Goal: Task Accomplishment & Management: Use online tool/utility

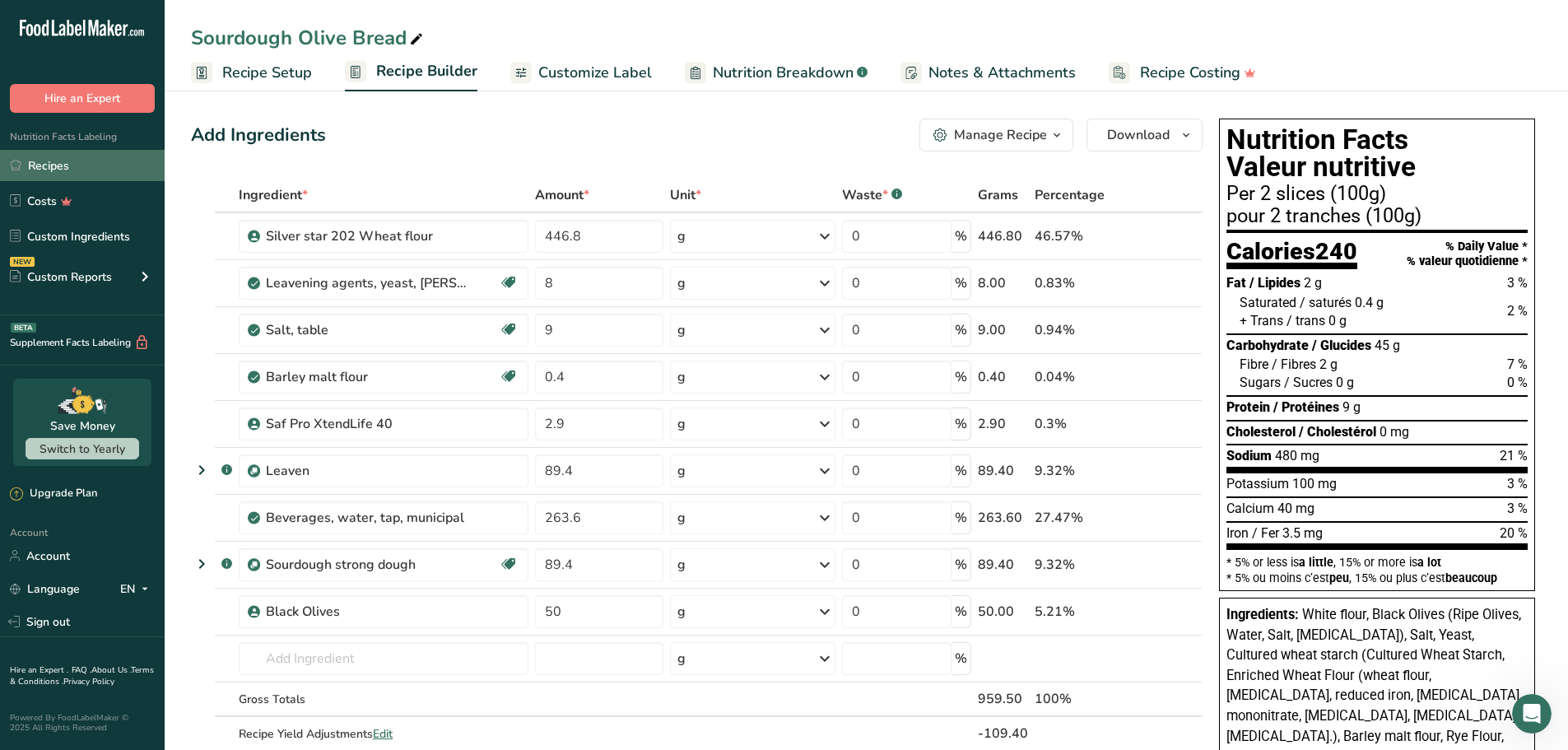
click at [55, 164] on link "Recipes" at bounding box center [82, 165] width 165 height 31
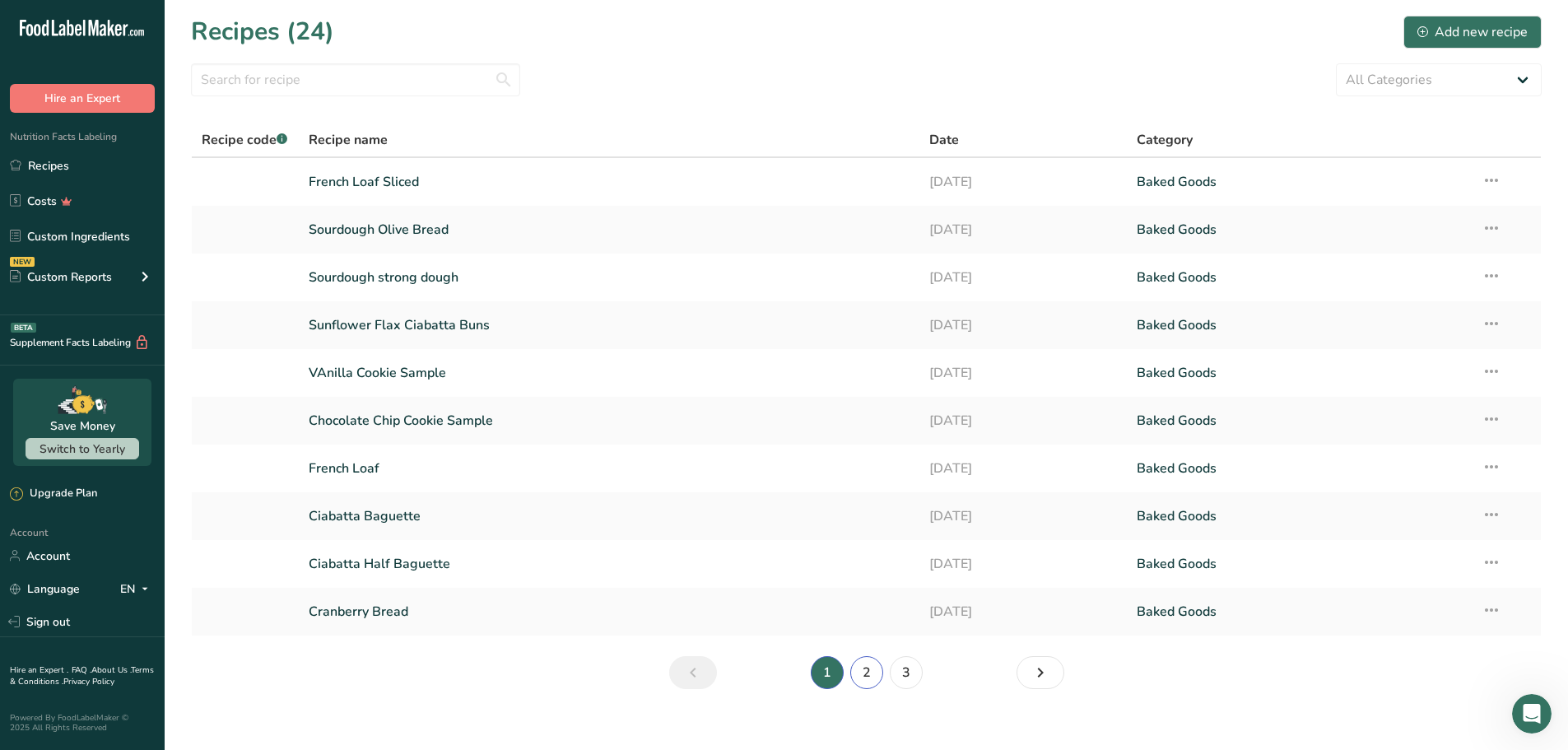
click at [864, 672] on link "2" at bounding box center [866, 672] width 33 height 33
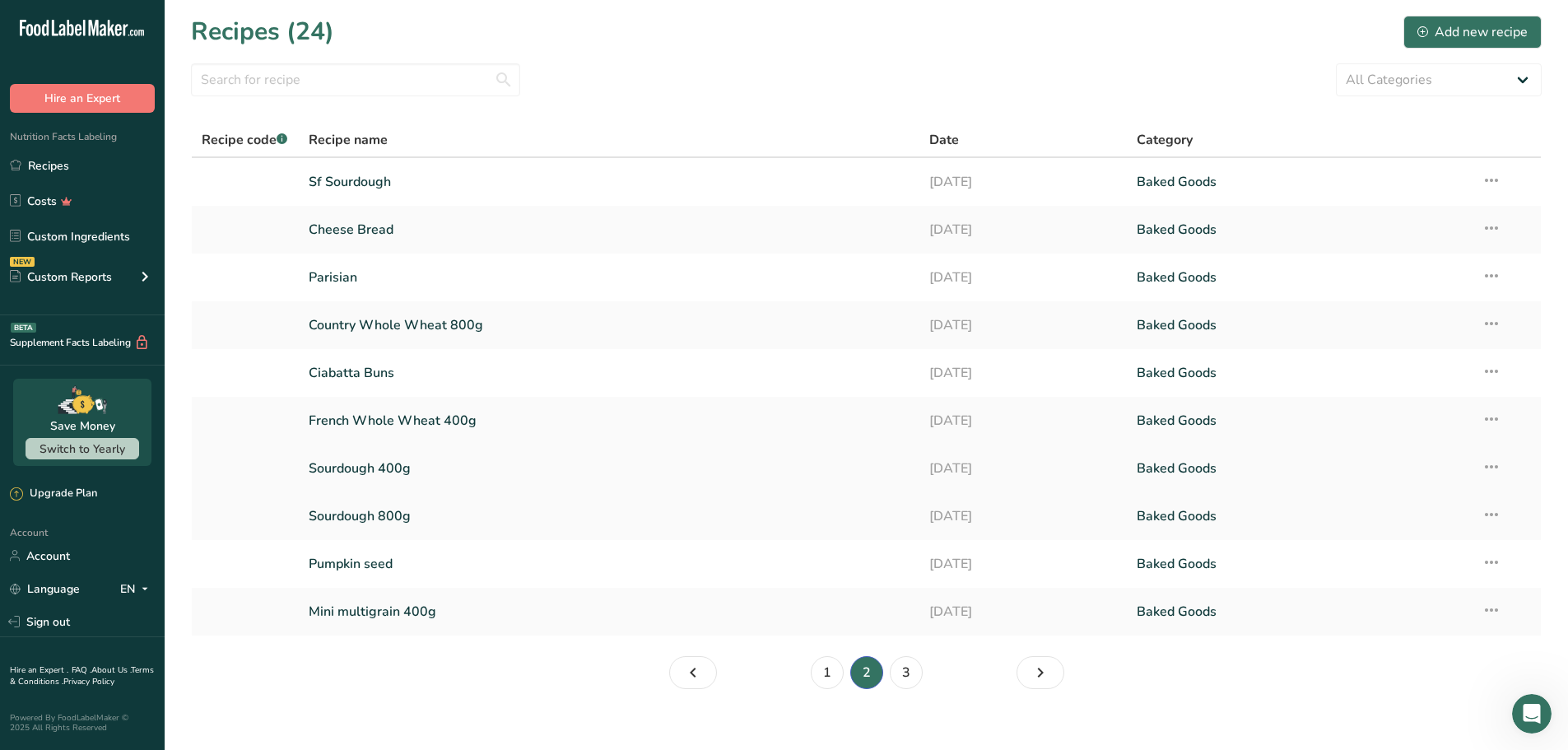
click at [358, 462] on link "Sourdough 400g" at bounding box center [609, 468] width 602 height 35
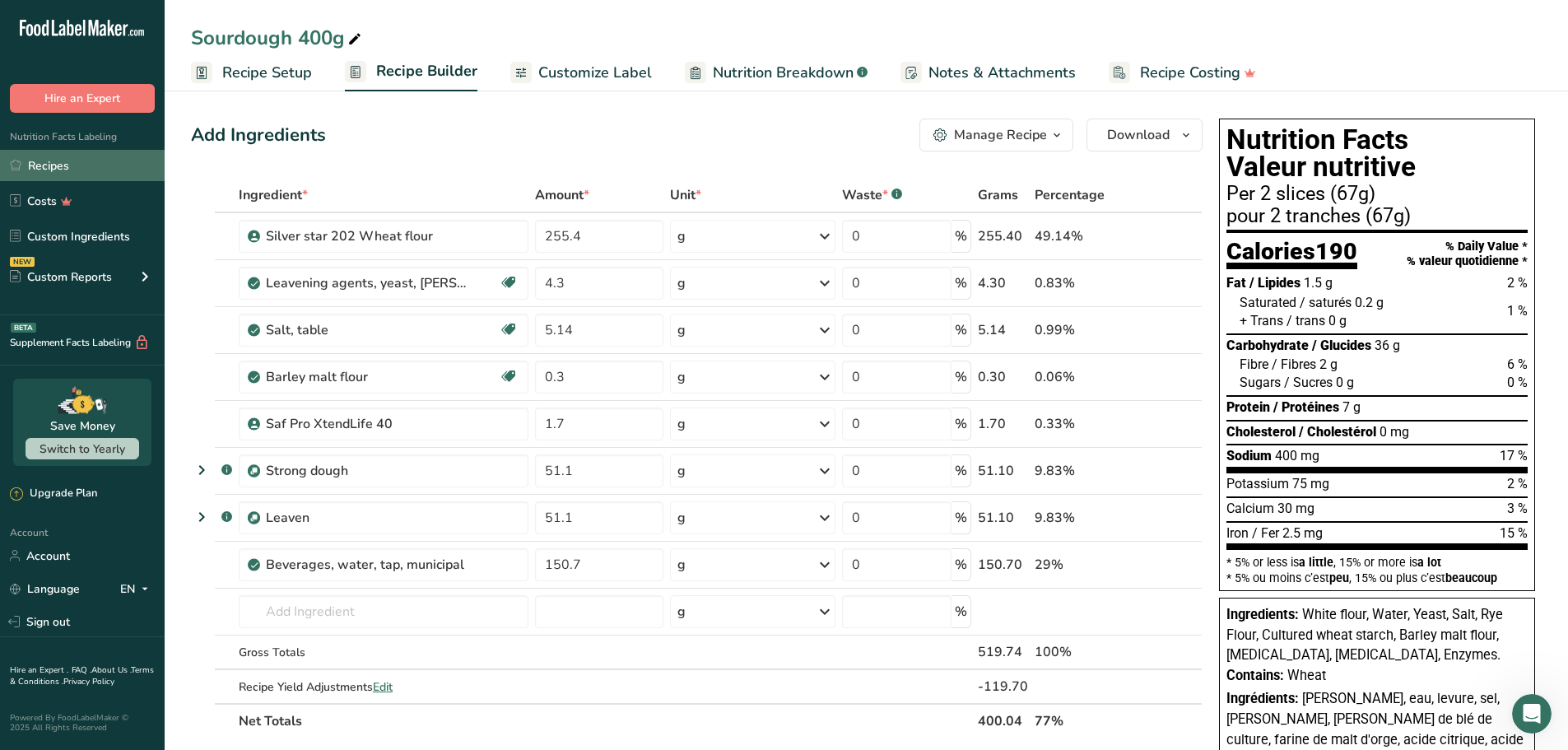
click at [65, 158] on link "Recipes" at bounding box center [82, 165] width 165 height 31
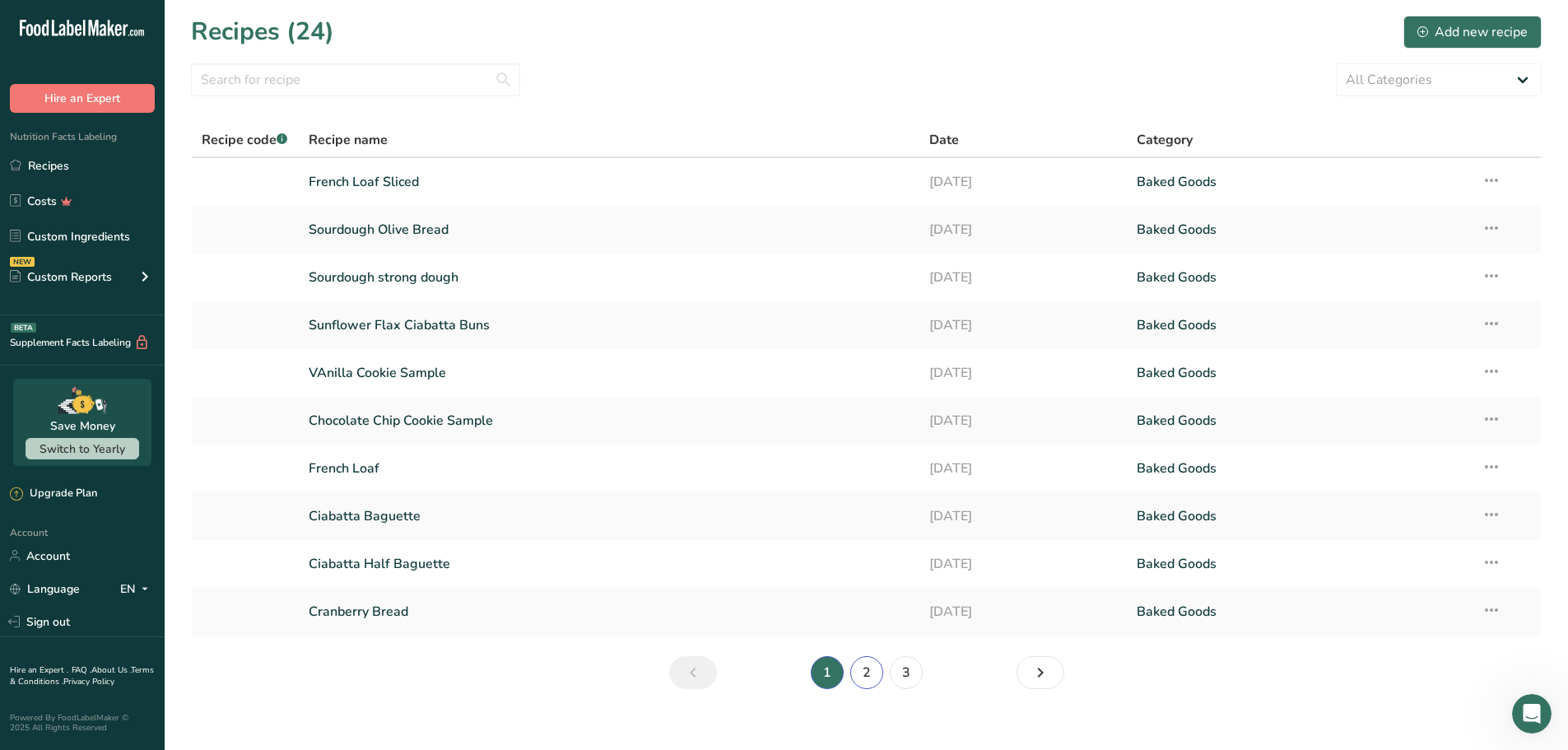
click at [872, 677] on link "2" at bounding box center [866, 672] width 33 height 33
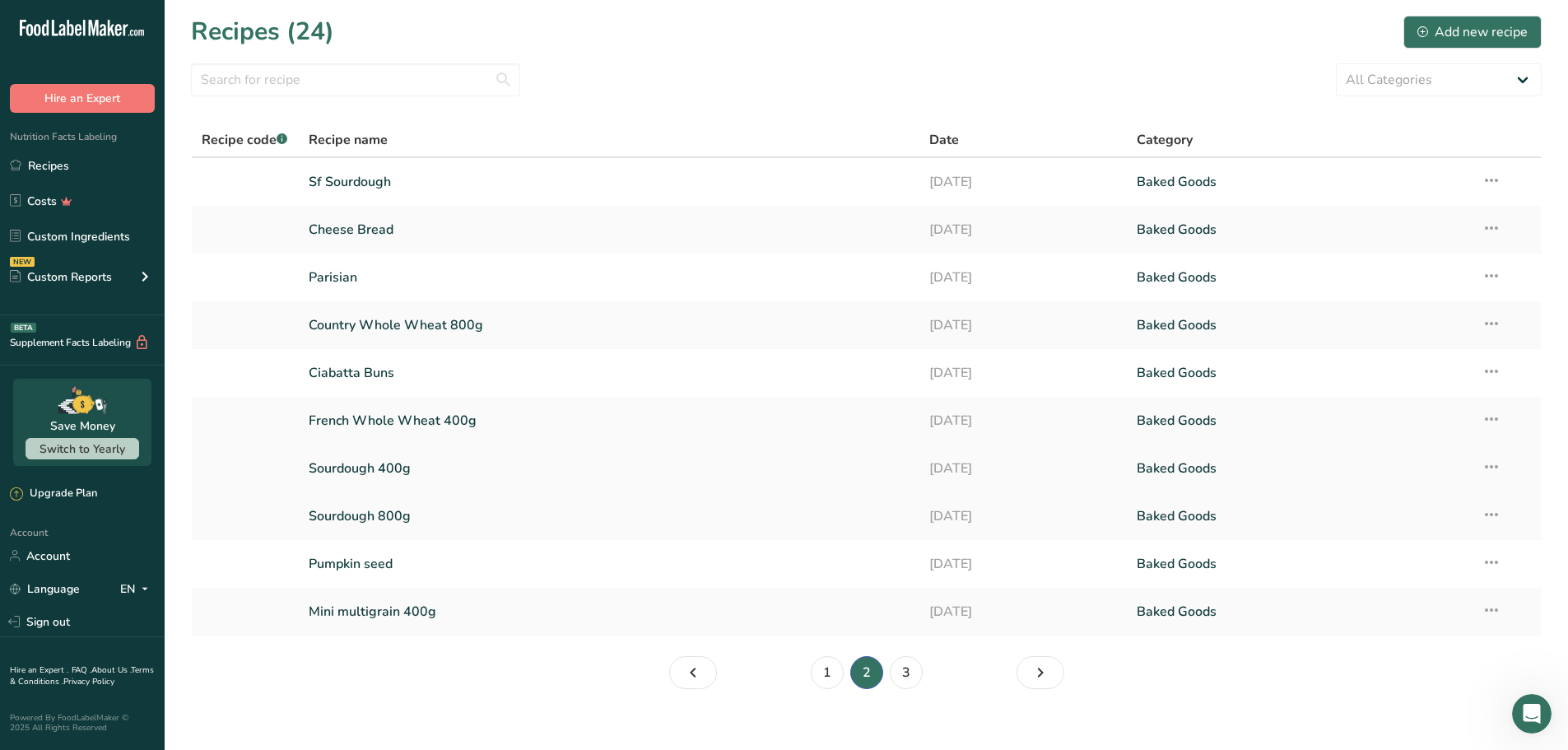
click at [1490, 462] on icon at bounding box center [1490, 467] width 20 height 30
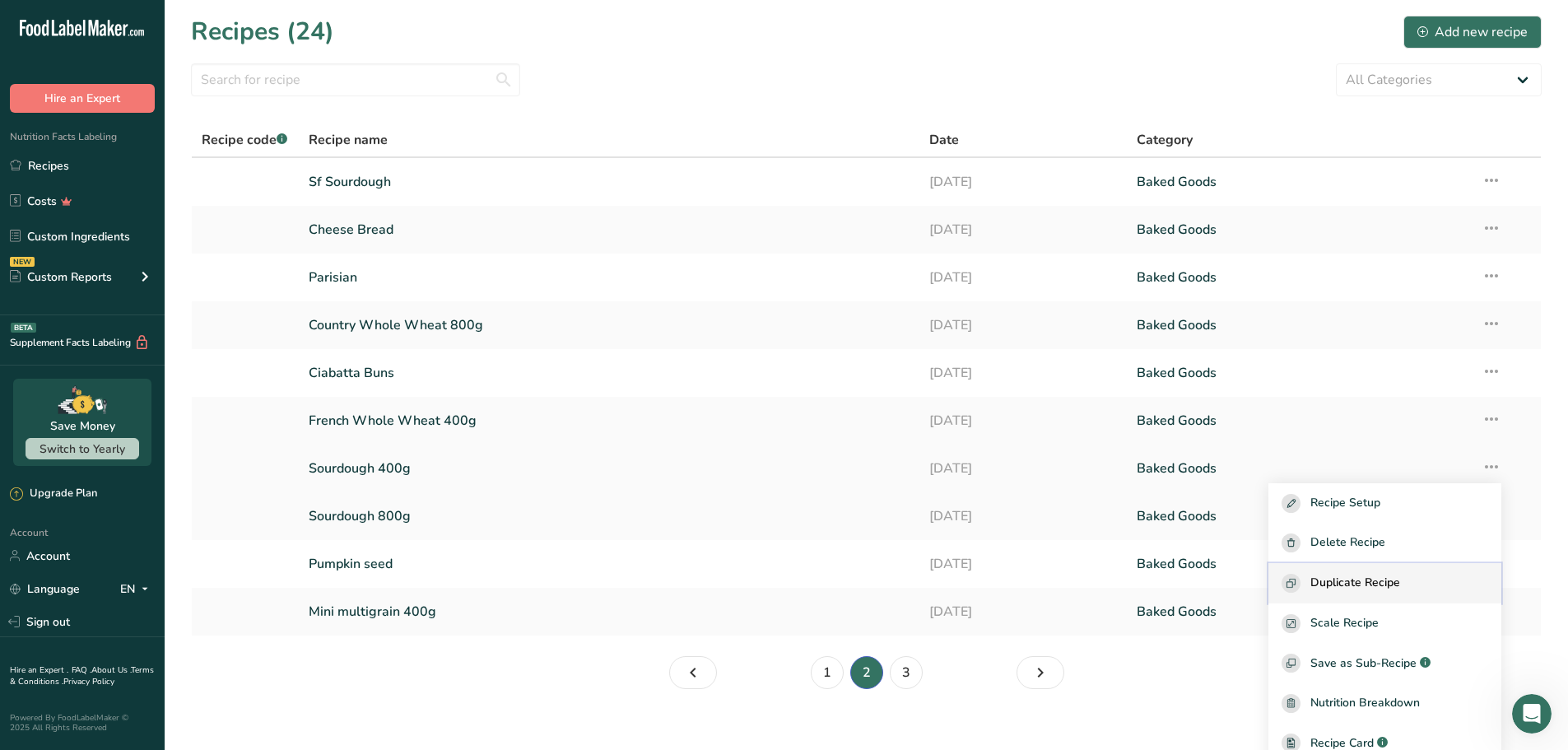
click at [1372, 581] on span "Duplicate Recipe" at bounding box center [1355, 583] width 90 height 19
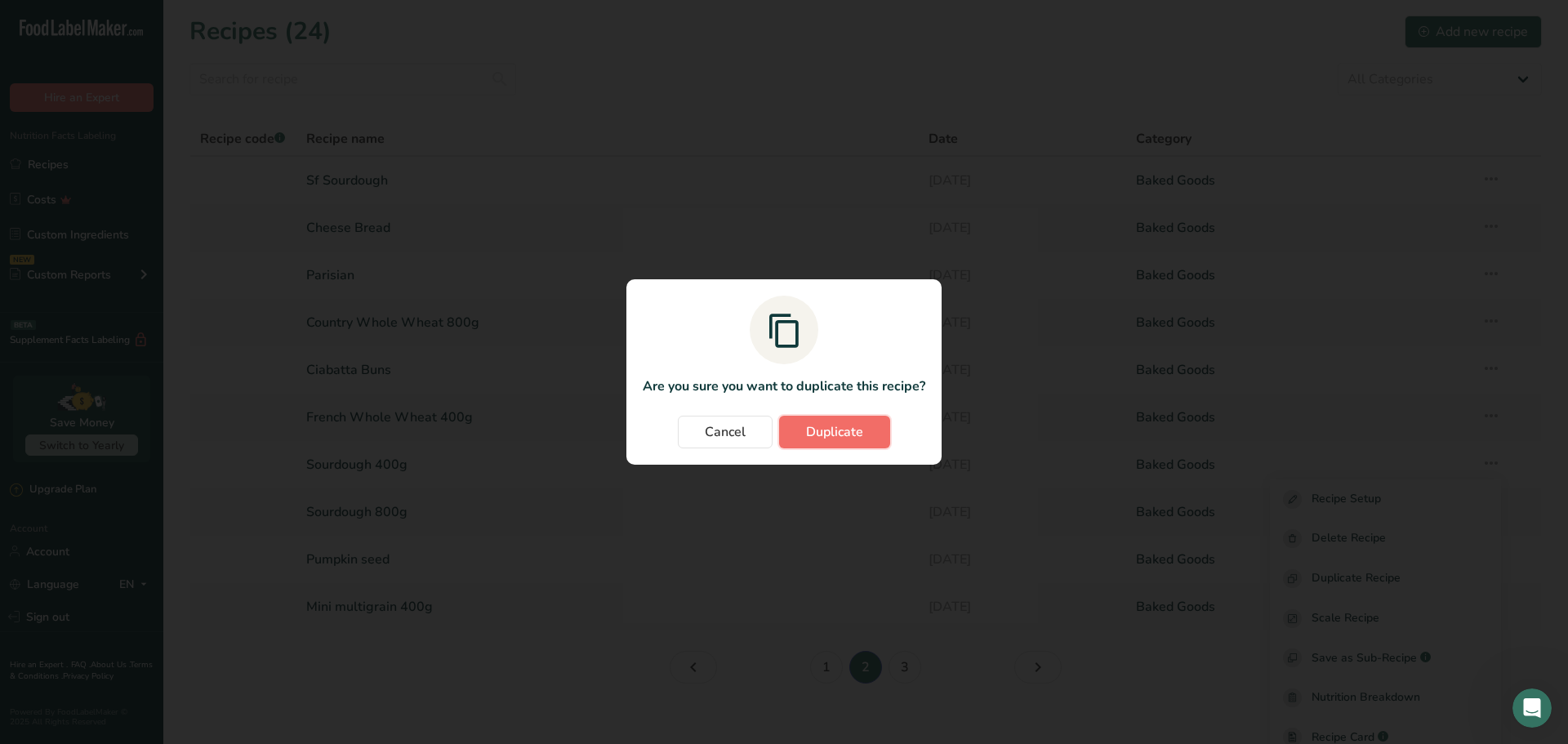
click at [857, 424] on span "Duplicate" at bounding box center [834, 432] width 57 height 20
